Goal: Task Accomplishment & Management: Manage account settings

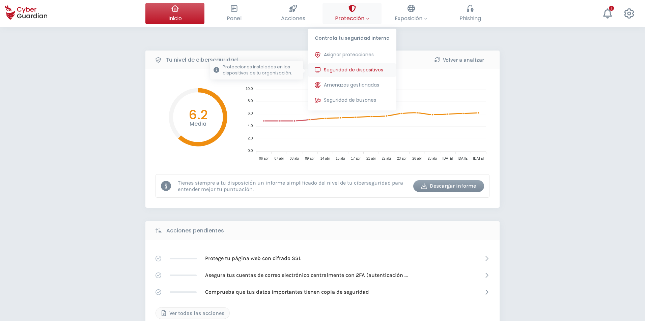
click at [332, 71] on span "Seguridad de dispositivos" at bounding box center [353, 69] width 59 height 7
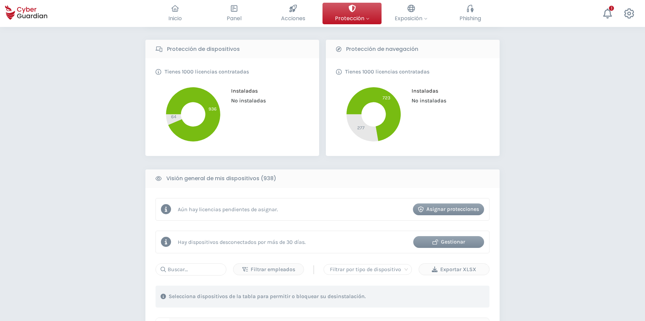
scroll to position [169, 0]
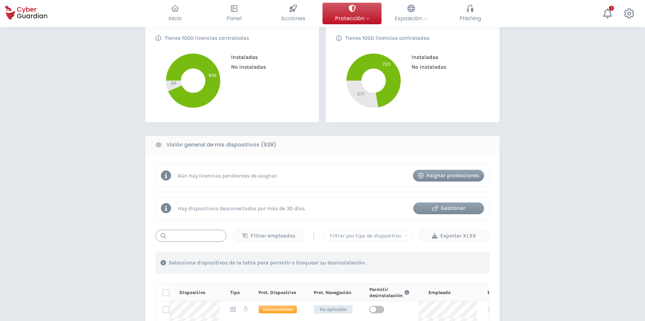
click at [196, 234] on input "text" at bounding box center [190, 236] width 71 height 12
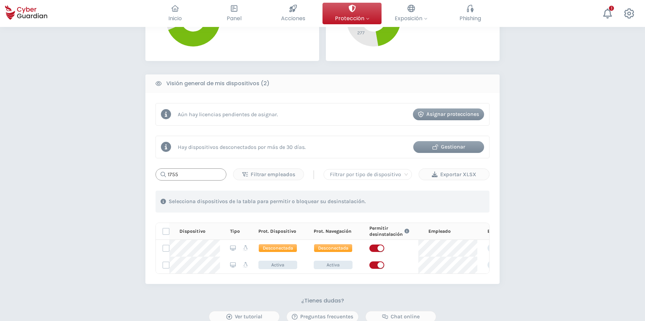
scroll to position [236, 0]
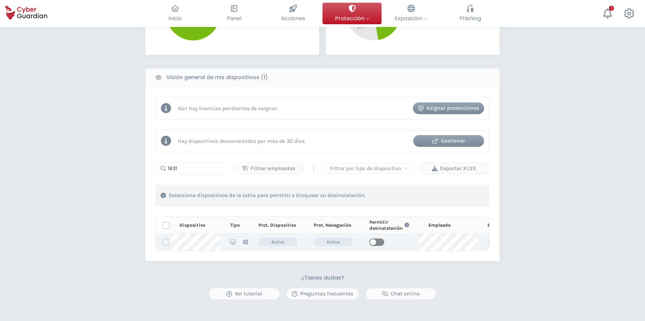
click at [378, 239] on span "button" at bounding box center [376, 242] width 15 height 7
drag, startPoint x: 178, startPoint y: 170, endPoint x: 45, endPoint y: 201, distance: 136.3
click at [45, 201] on div "PROTECCIÓN > Seguridad de dispositivos ¿Cómo funciona? Añade empleados Instala …" at bounding box center [322, 98] width 645 height 614
type input "2161"
click at [376, 243] on span "button" at bounding box center [376, 242] width 15 height 7
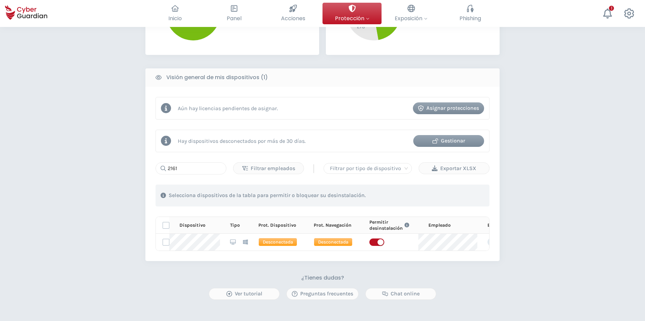
drag, startPoint x: 20, startPoint y: 175, endPoint x: 119, endPoint y: 166, distance: 99.6
click at [27, 174] on div "PROTECCIÓN > Seguridad de dispositivos ¿Cómo funciona? Añade empleados Instala …" at bounding box center [322, 98] width 645 height 614
